Goal: Task Accomplishment & Management: Complete application form

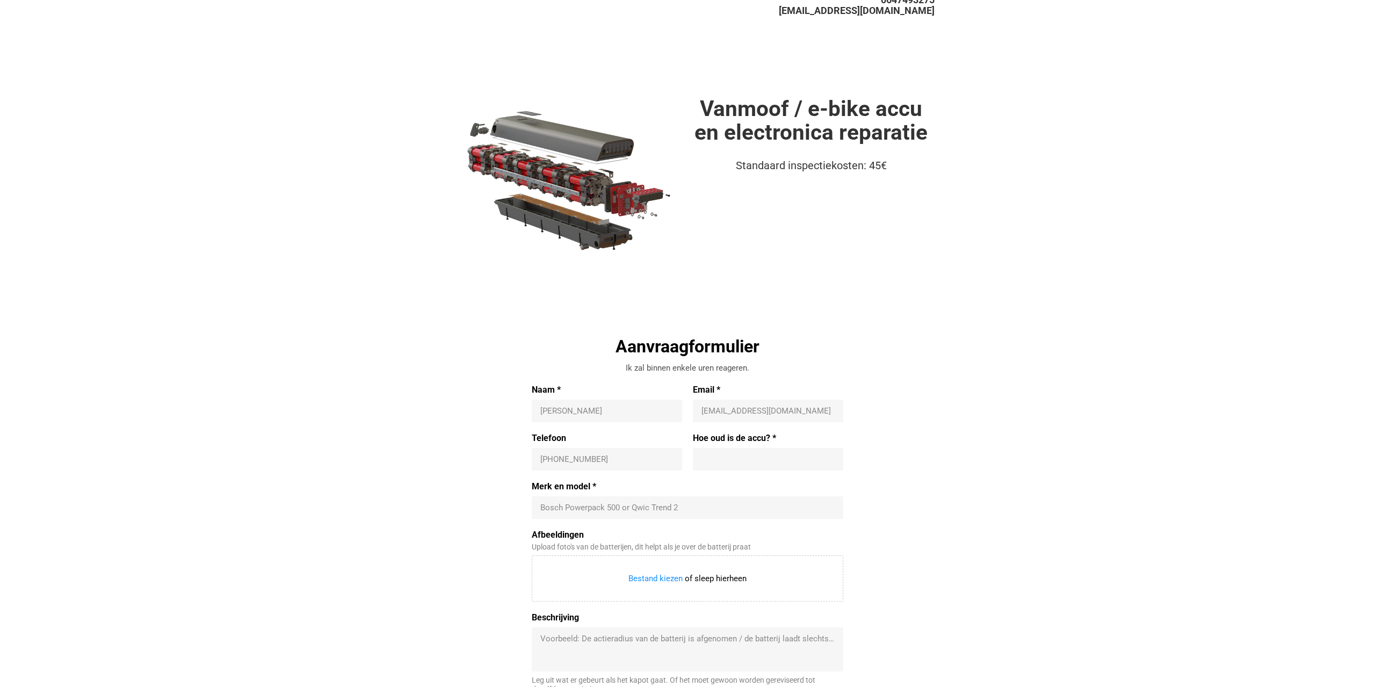
scroll to position [55, 0]
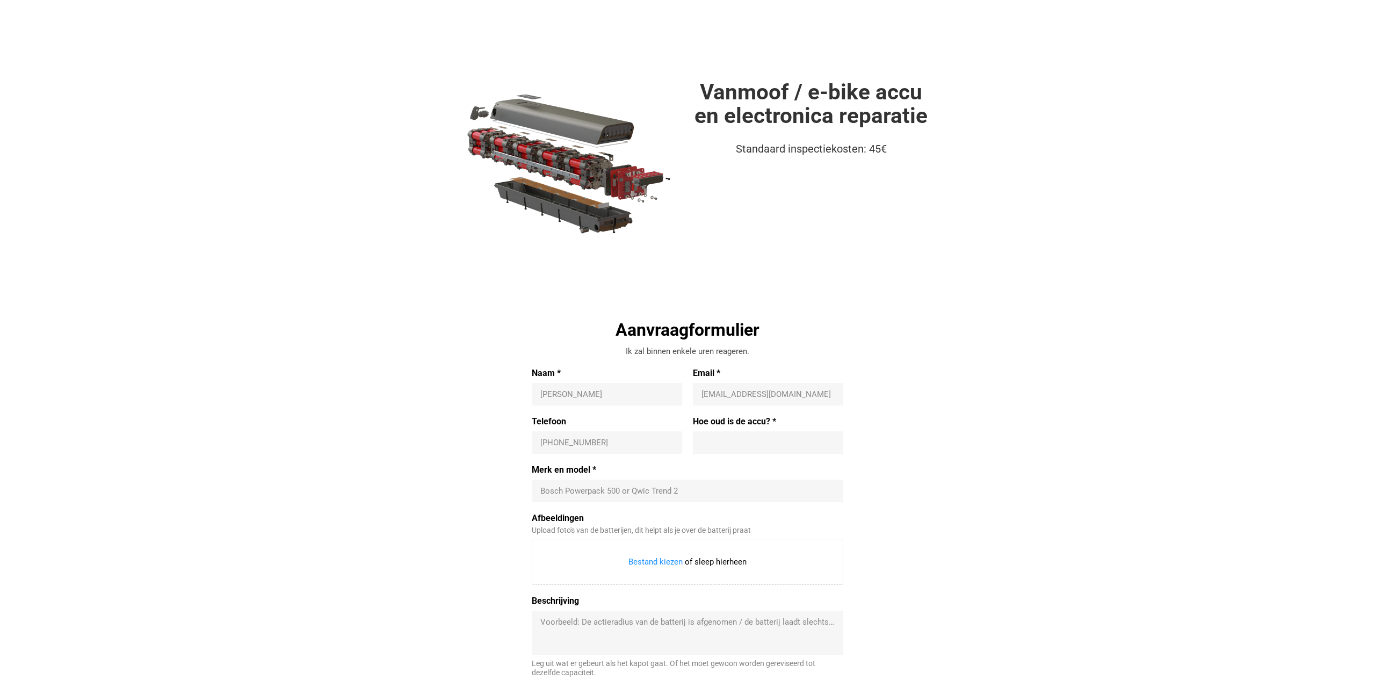
click at [641, 382] on div "Naam * [PERSON_NAME]" at bounding box center [610, 387] width 156 height 38
click at [643, 391] on input "Naam *" at bounding box center [606, 394] width 133 height 11
type input "[PERSON_NAME]"
type input "[EMAIL_ADDRESS][DOMAIN_NAME]"
type input "[PHONE_NUMBER]"
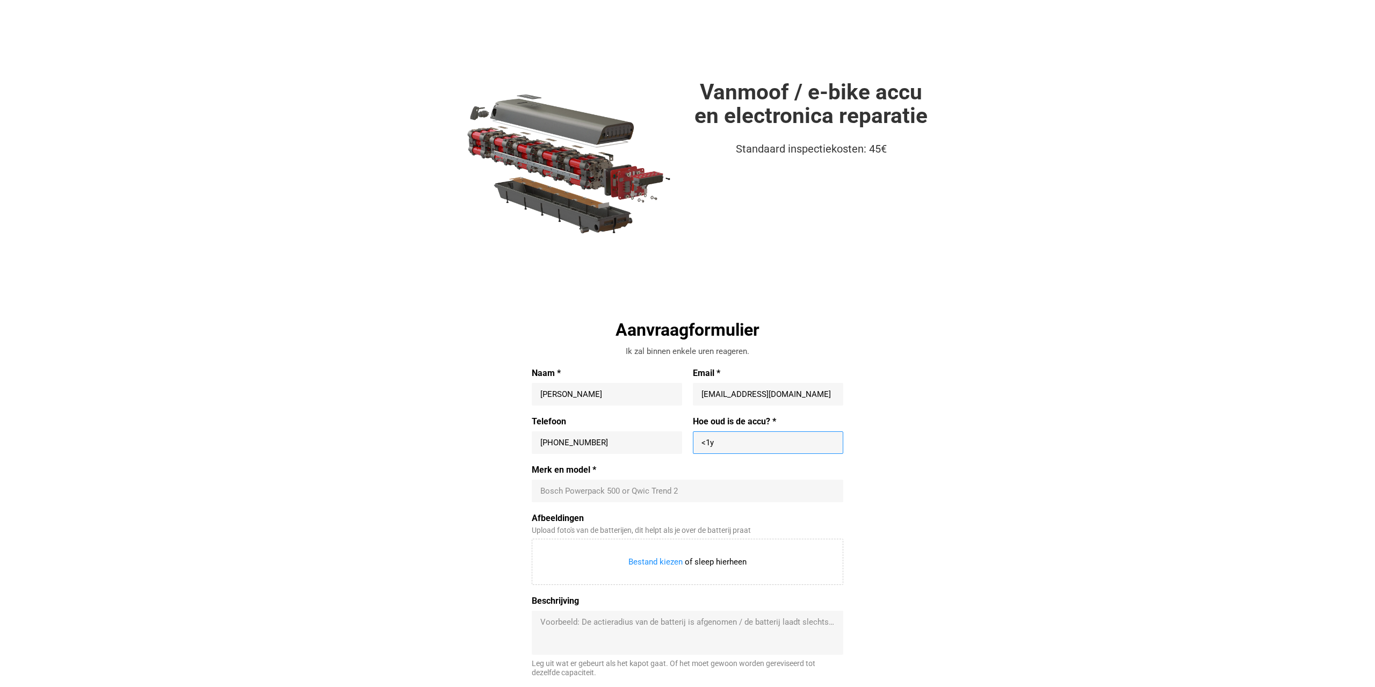
click at [568, 481] on div "Merk en model * Bosch Powerpack 500 or Qwic Trend 2" at bounding box center [688, 484] width 312 height 38
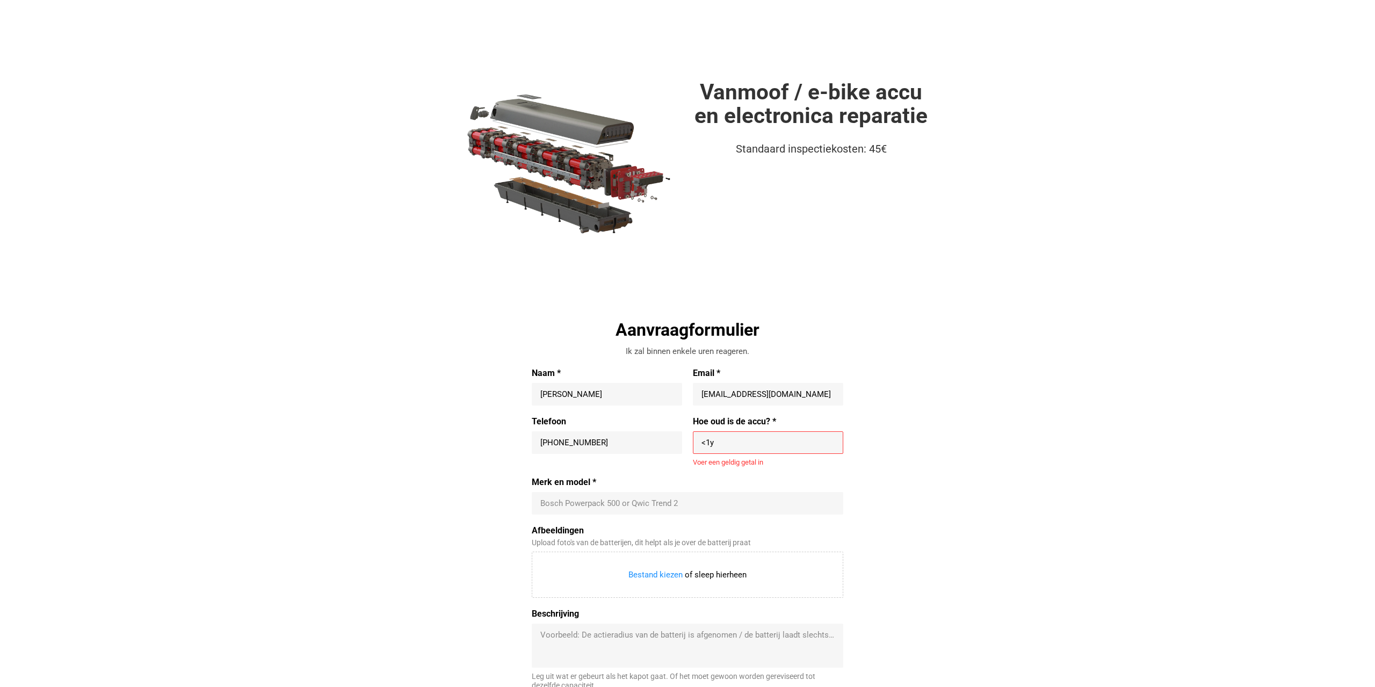
click at [711, 444] on input "<1y" at bounding box center [767, 442] width 133 height 11
drag, startPoint x: 726, startPoint y: 442, endPoint x: 672, endPoint y: 445, distance: 53.8
click at [701, 445] on input "<1y" at bounding box center [767, 442] width 133 height 11
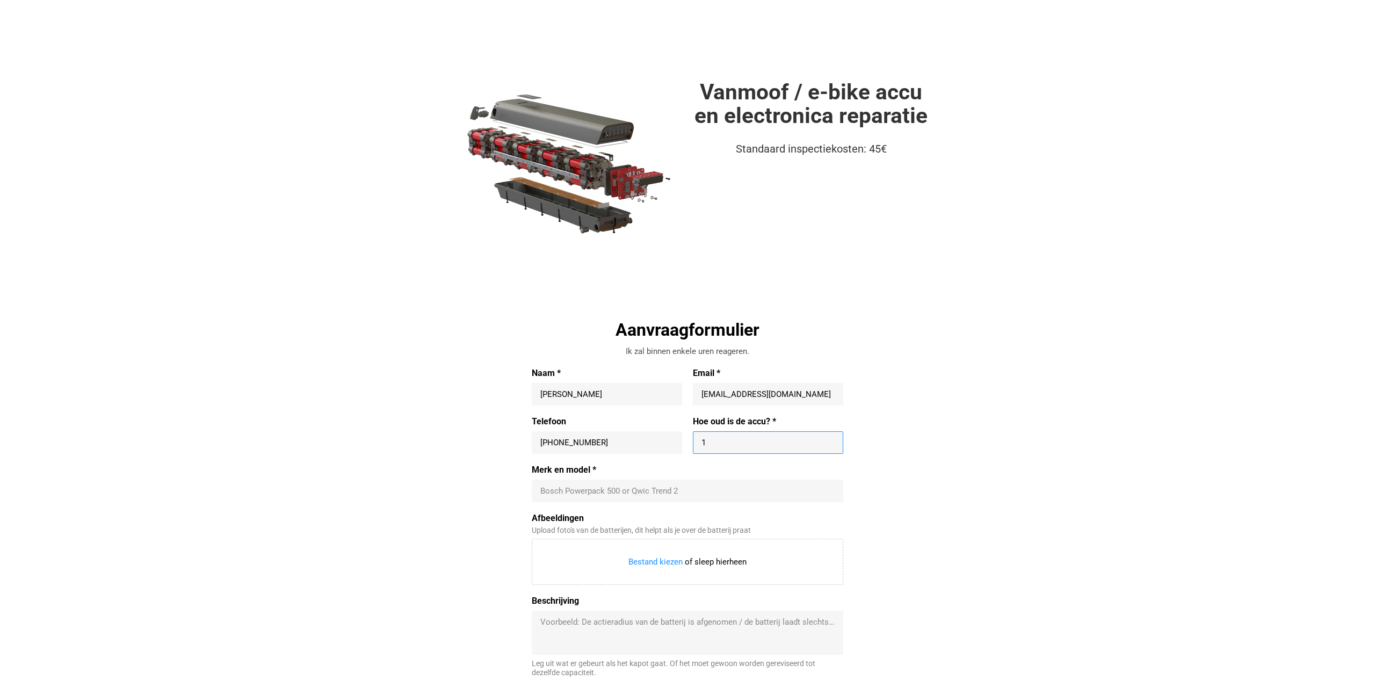
type input "1"
click at [621, 489] on input "Merk en model *" at bounding box center [687, 491] width 294 height 11
type input "VanMoof S5"
click at [767, 624] on textarea "Beschrijving" at bounding box center [687, 633] width 294 height 32
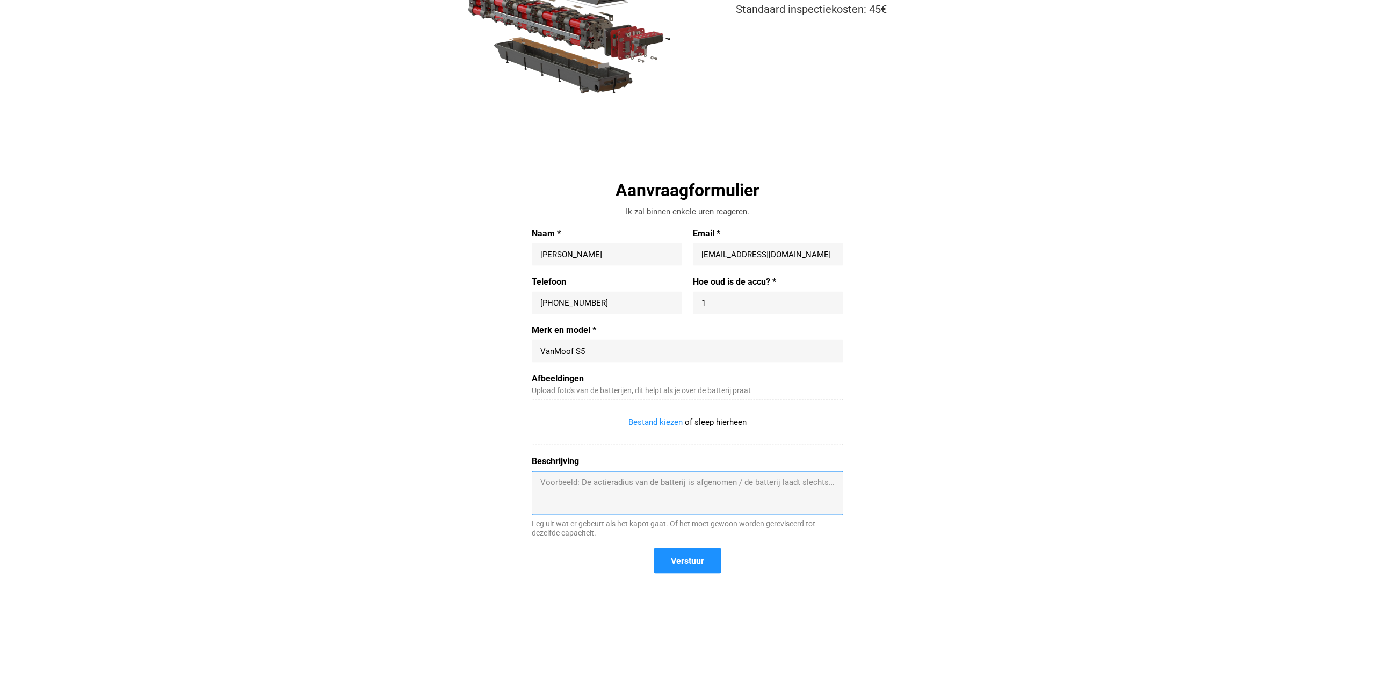
scroll to position [219, 0]
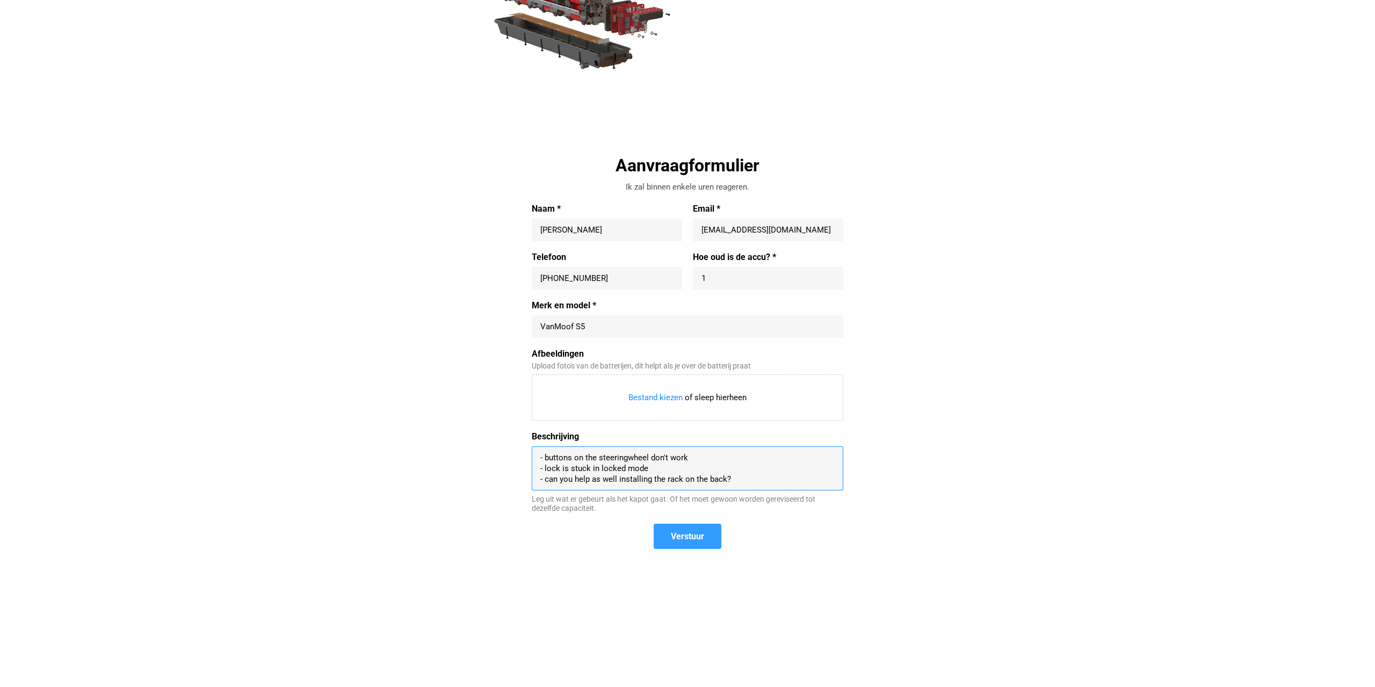
type textarea "- buttons on the steeringwheel don't work - lock is stuck in locked mode - can …"
click at [684, 536] on span "Verstuur" at bounding box center [687, 536] width 33 height 11
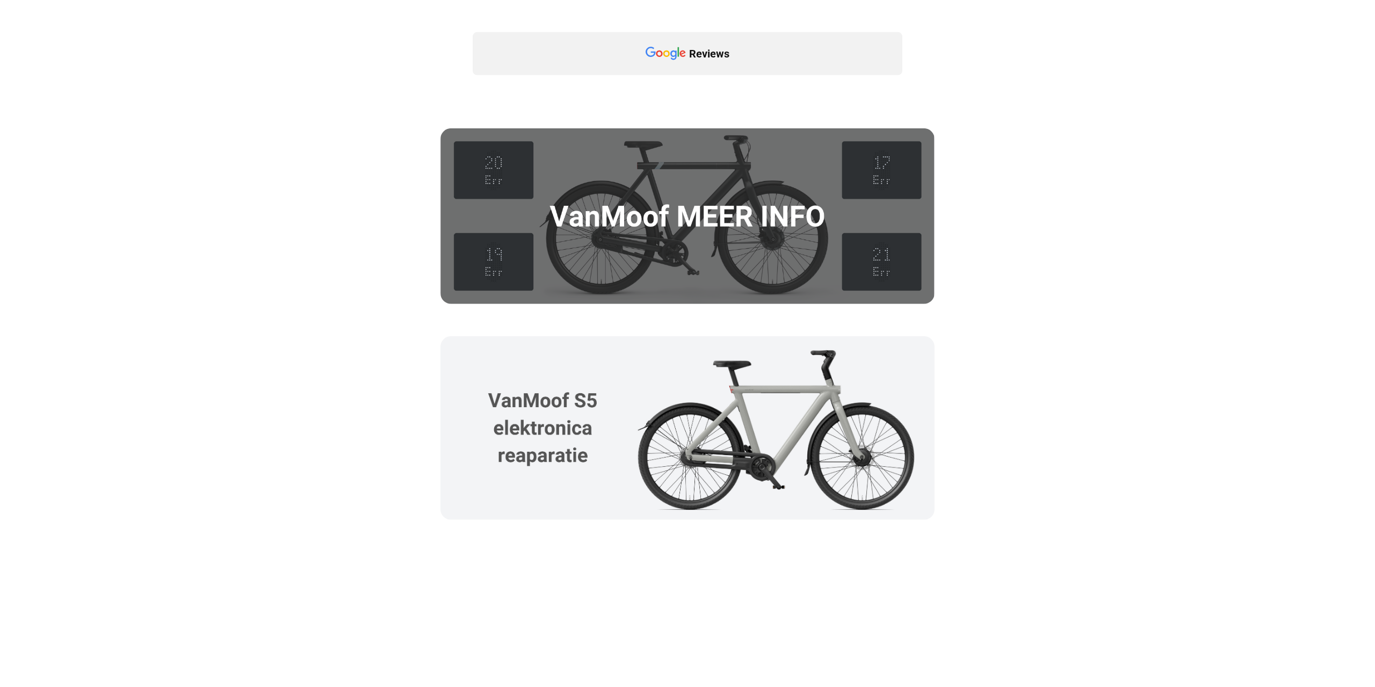
scroll to position [493, 0]
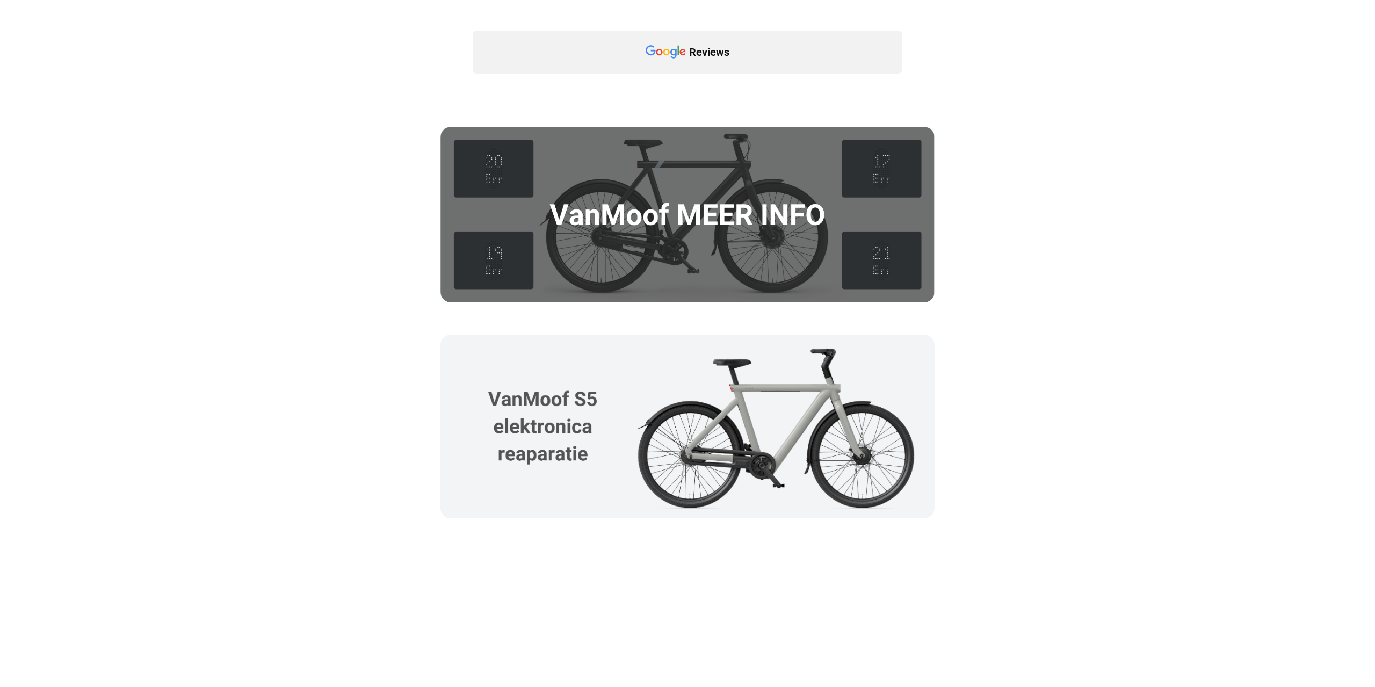
click at [587, 468] on img at bounding box center [687, 427] width 495 height 184
